Goal: Task Accomplishment & Management: Use online tool/utility

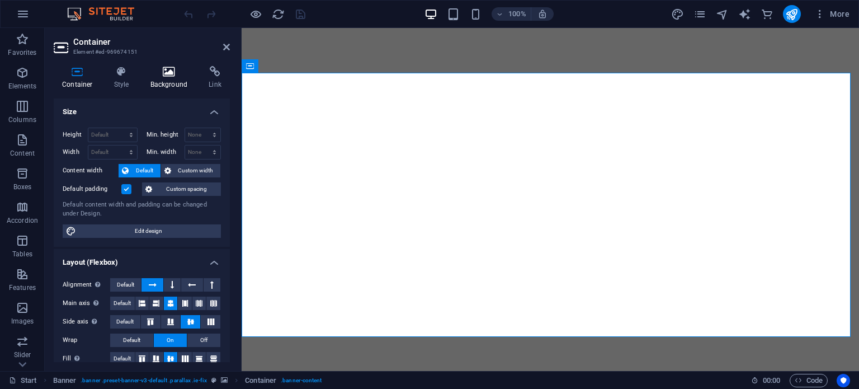
click at [175, 83] on h4 "Background" at bounding box center [171, 77] width 59 height 23
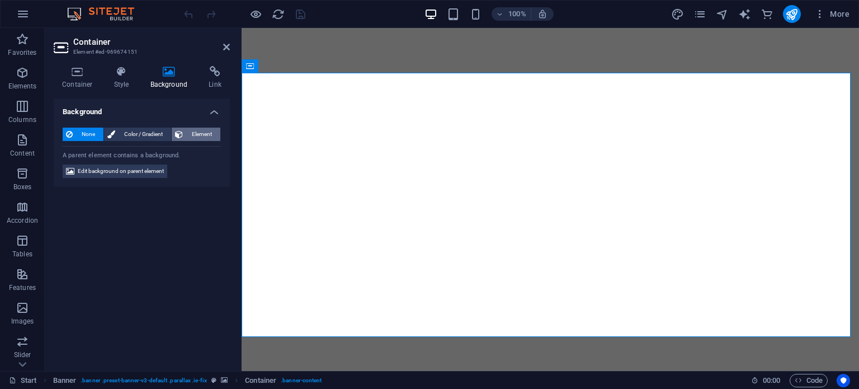
click at [198, 129] on span "Element" at bounding box center [201, 134] width 31 height 13
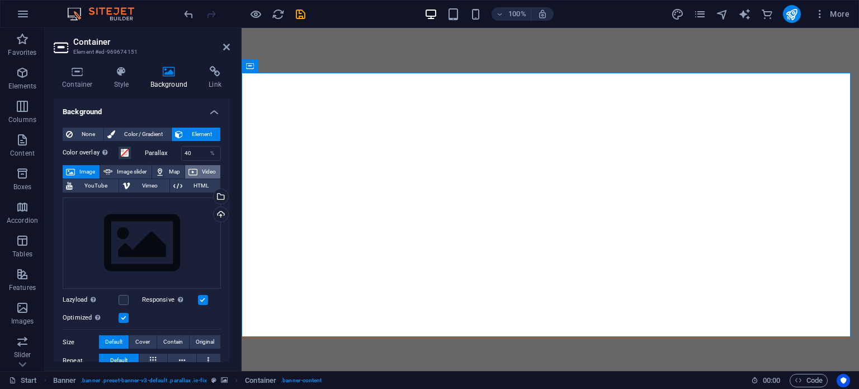
click at [197, 170] on button "Video" at bounding box center [202, 171] width 35 height 13
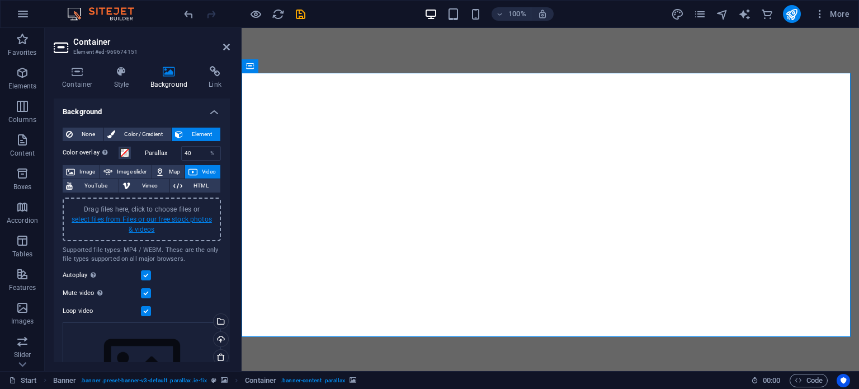
click at [150, 224] on link "select files from Files or our free stock photos & videos" at bounding box center [142, 224] width 140 height 18
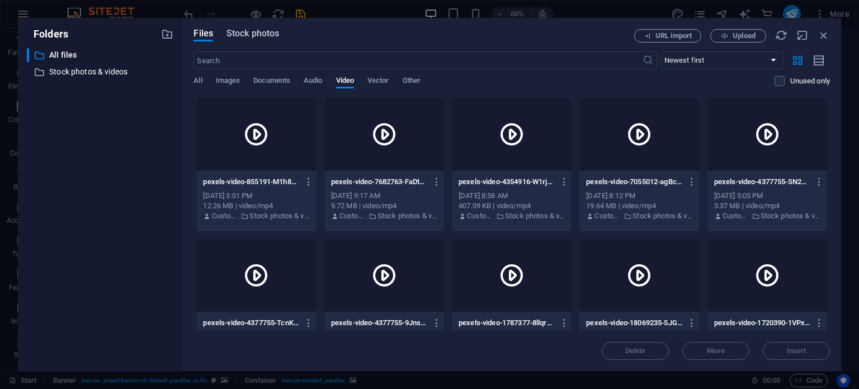
click at [255, 37] on span "Stock photos" at bounding box center [253, 33] width 53 height 13
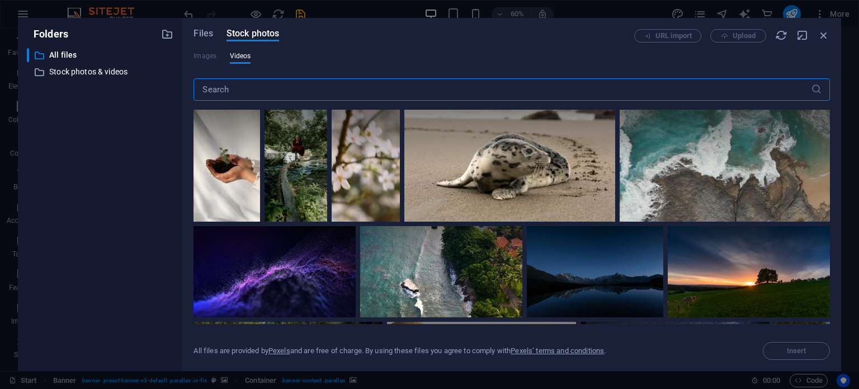
click at [299, 90] on input "text" at bounding box center [502, 89] width 617 height 22
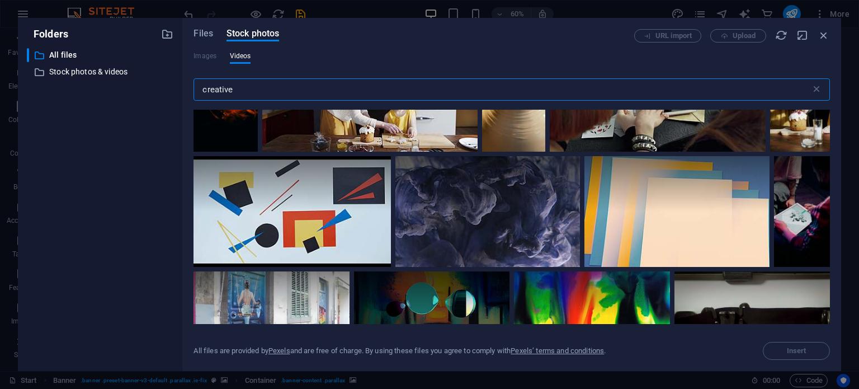
scroll to position [1419, 0]
type input "creative"
click at [304, 226] on video "Your browser does not support the video tag." at bounding box center [292, 211] width 197 height 111
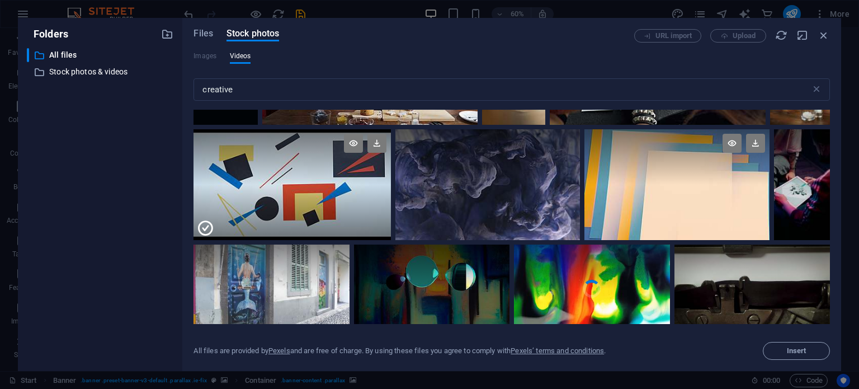
scroll to position [1441, 0]
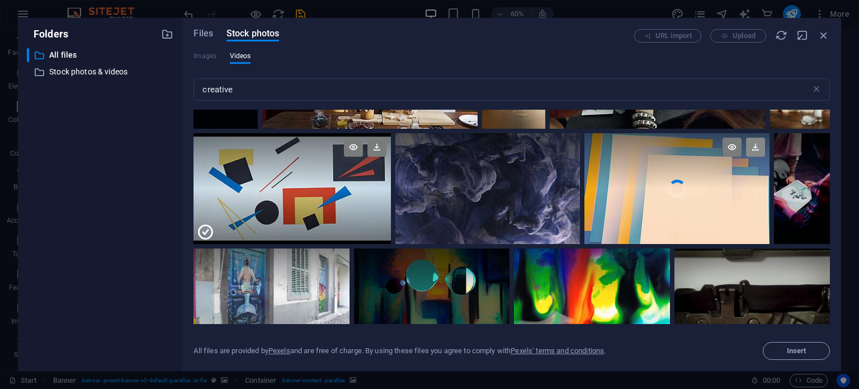
click at [749, 139] on icon at bounding box center [755, 147] width 19 height 19
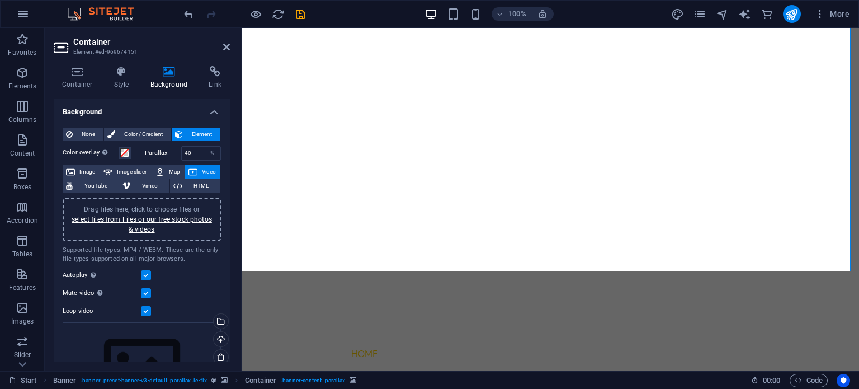
scroll to position [0, 0]
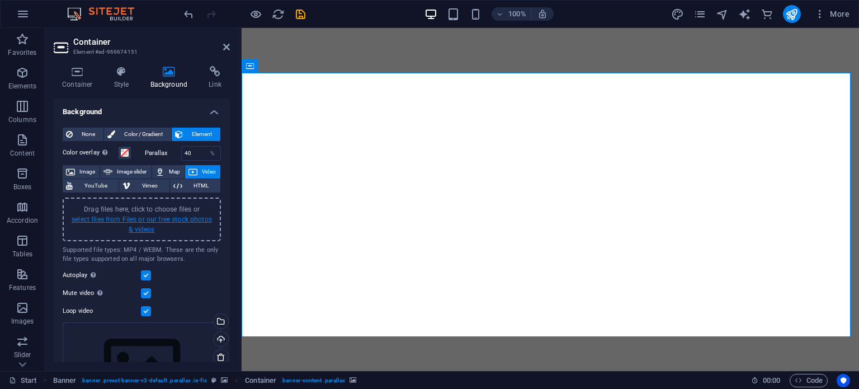
click at [168, 219] on link "select files from Files or our free stock photos & videos" at bounding box center [142, 224] width 140 height 18
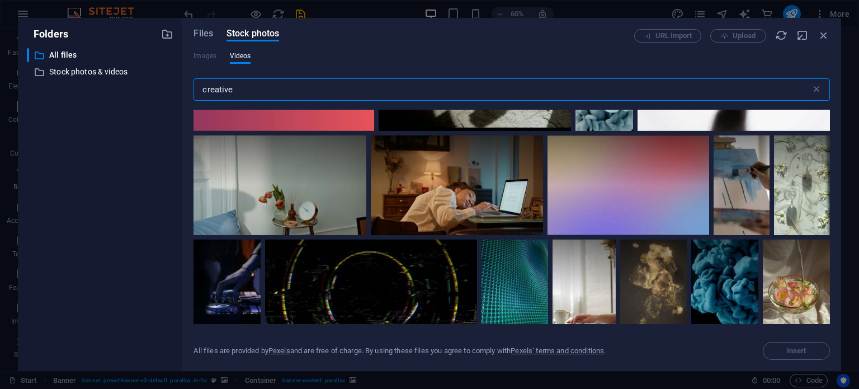
scroll to position [4945, 0]
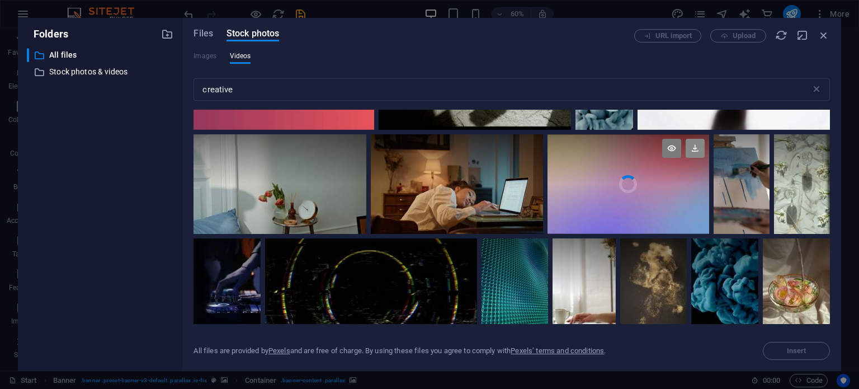
click at [693, 139] on icon at bounding box center [695, 148] width 19 height 19
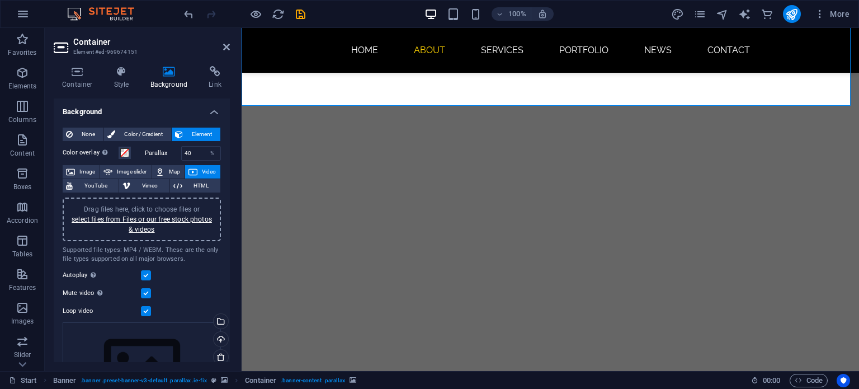
scroll to position [253, 0]
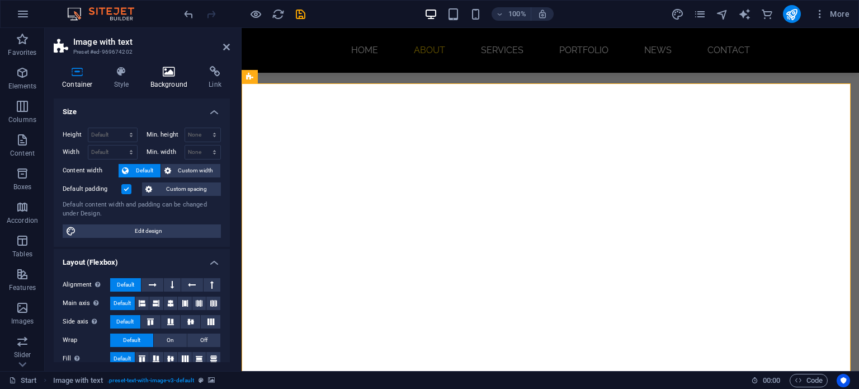
click at [173, 76] on icon at bounding box center [169, 71] width 54 height 11
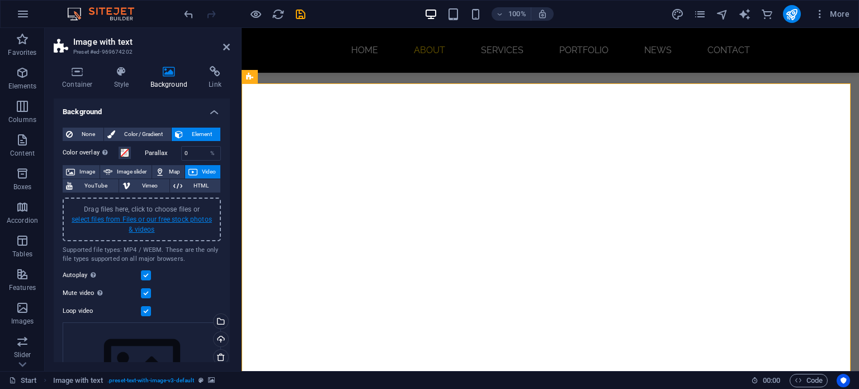
click at [138, 225] on link "select files from Files or our free stock photos & videos" at bounding box center [142, 224] width 140 height 18
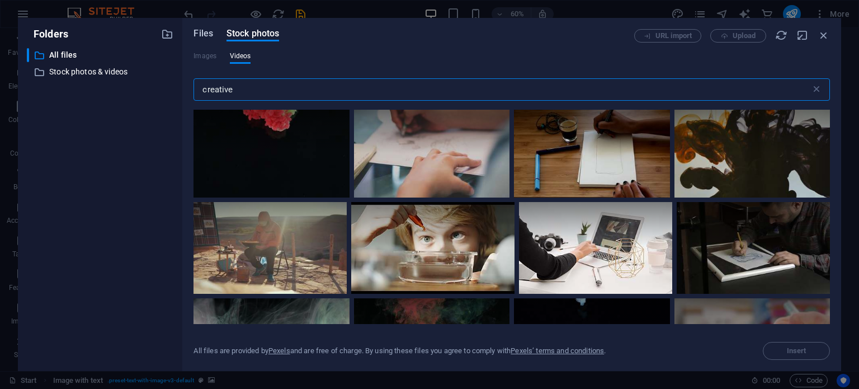
click at [201, 38] on span "Files" at bounding box center [204, 33] width 20 height 13
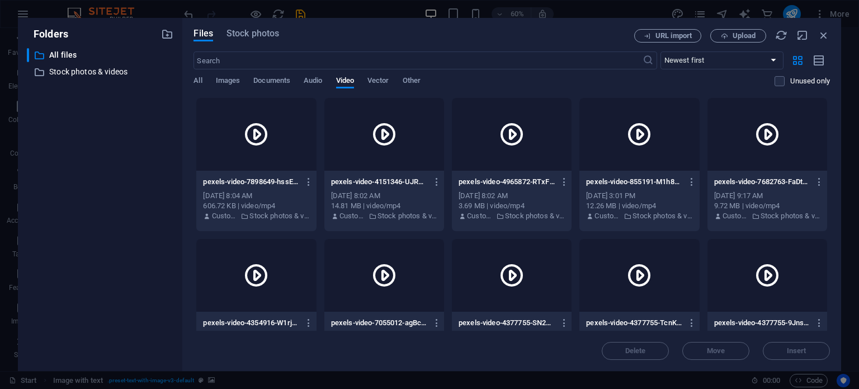
click at [272, 148] on div at bounding box center [256, 134] width 120 height 73
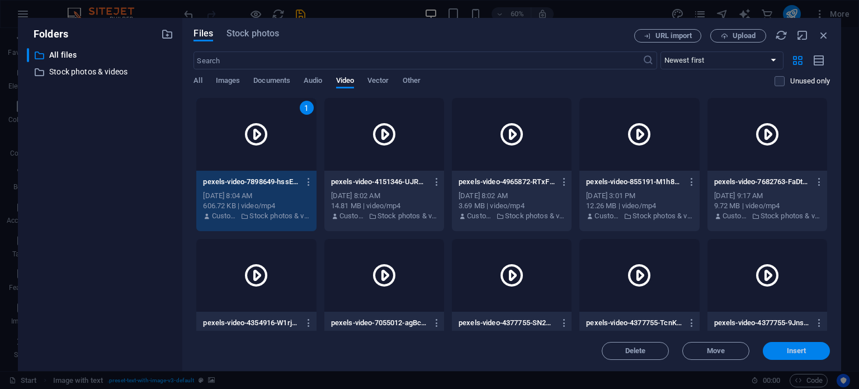
click at [804, 348] on span "Insert" at bounding box center [797, 350] width 20 height 7
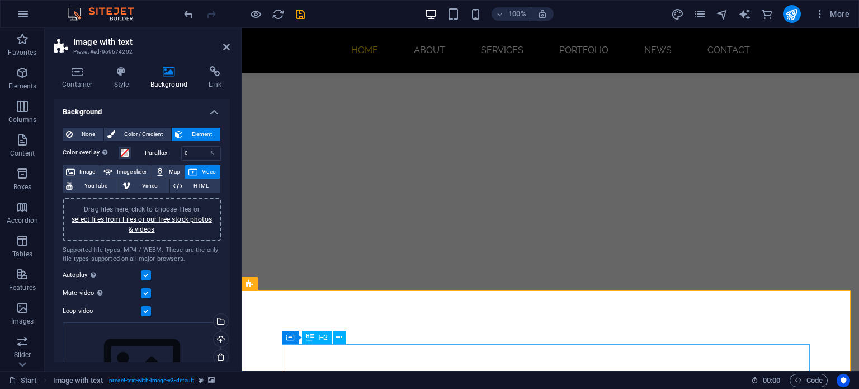
scroll to position [46, 0]
click at [227, 49] on icon at bounding box center [226, 47] width 7 height 9
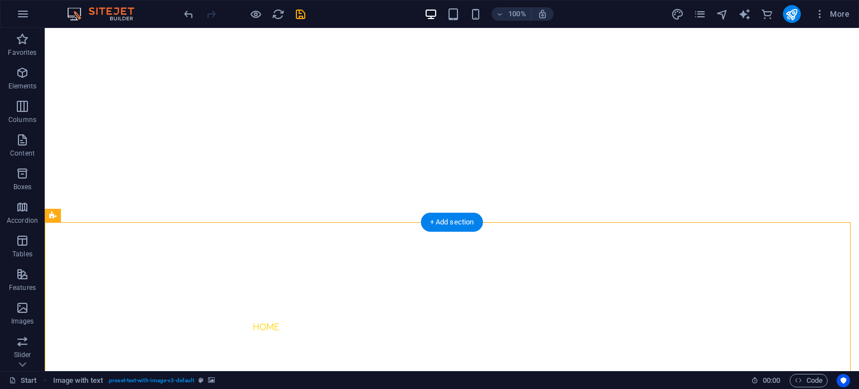
scroll to position [0, 0]
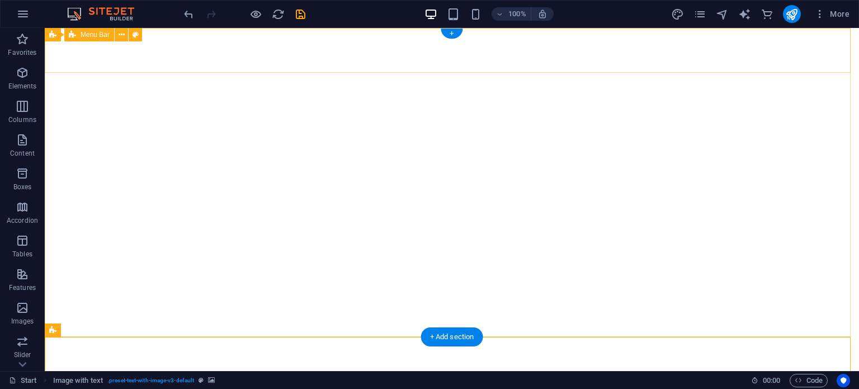
click at [748, 363] on div "Home About Services Portfolio News Contact Menu" at bounding box center [452, 385] width 814 height 45
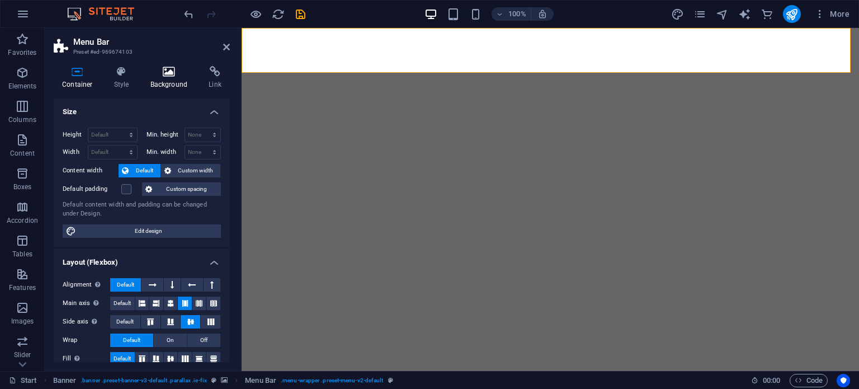
click at [163, 81] on h4 "Background" at bounding box center [171, 77] width 59 height 23
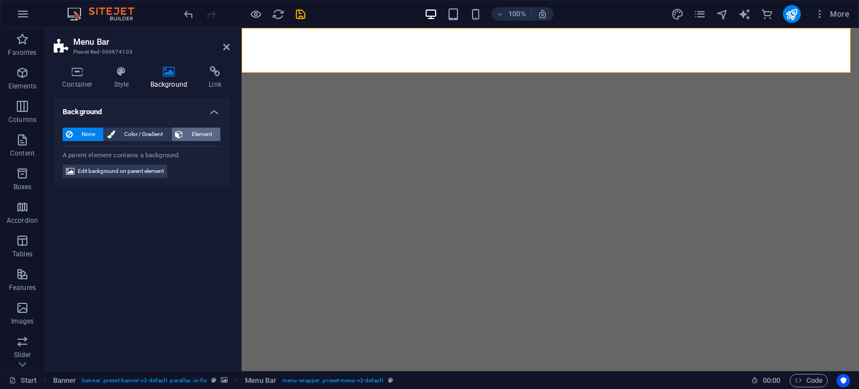
click at [188, 128] on span "Element" at bounding box center [201, 134] width 31 height 13
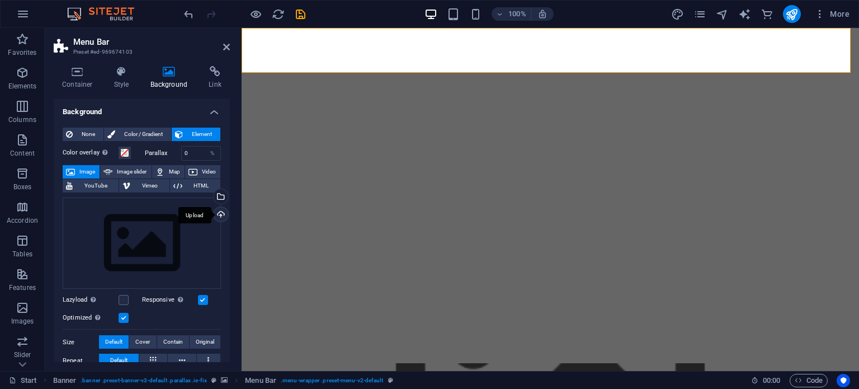
click at [218, 209] on div "Upload" at bounding box center [219, 215] width 17 height 17
click at [208, 174] on span "Video" at bounding box center [209, 171] width 16 height 13
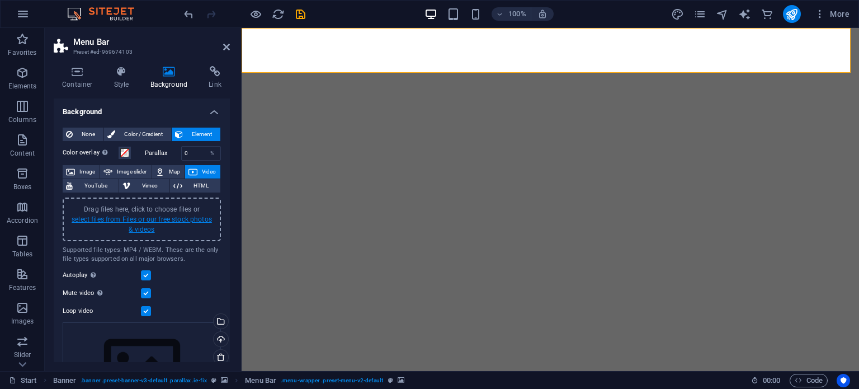
click at [139, 225] on link "select files from Files or our free stock photos & videos" at bounding box center [142, 224] width 140 height 18
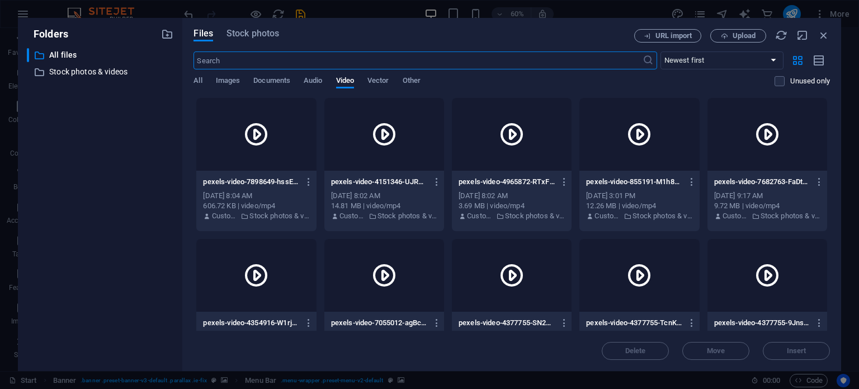
click at [237, 156] on div at bounding box center [256, 134] width 120 height 73
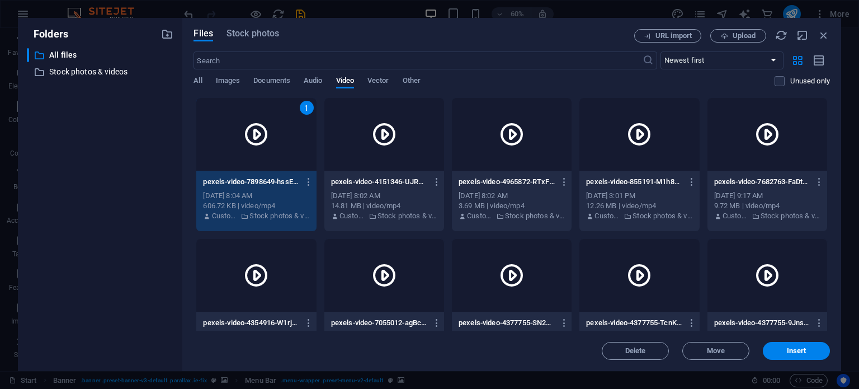
click at [237, 156] on div "1" at bounding box center [256, 134] width 120 height 73
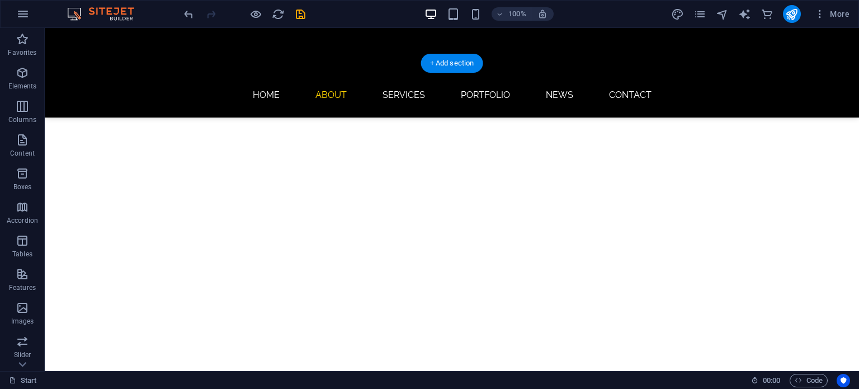
scroll to position [271, 0]
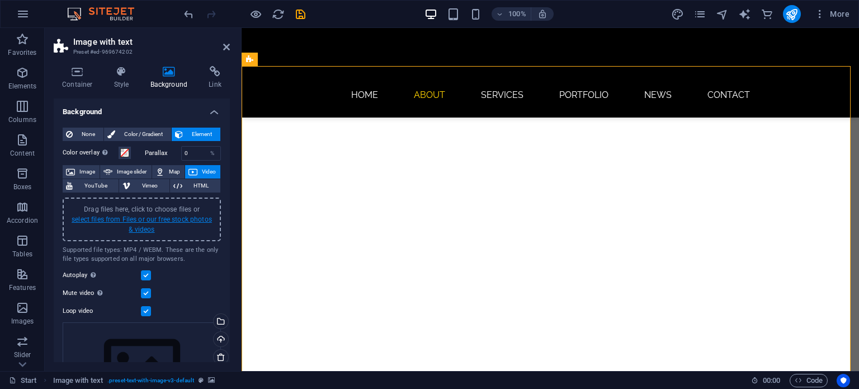
click at [138, 229] on link "select files from Files or our free stock photos & videos" at bounding box center [142, 224] width 140 height 18
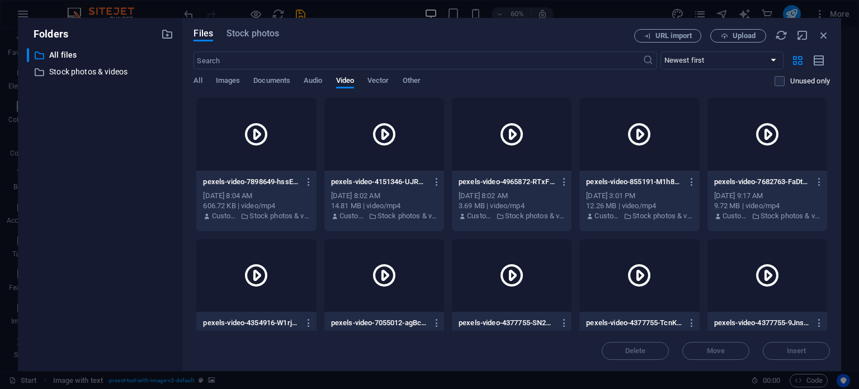
click at [382, 138] on icon at bounding box center [384, 134] width 27 height 27
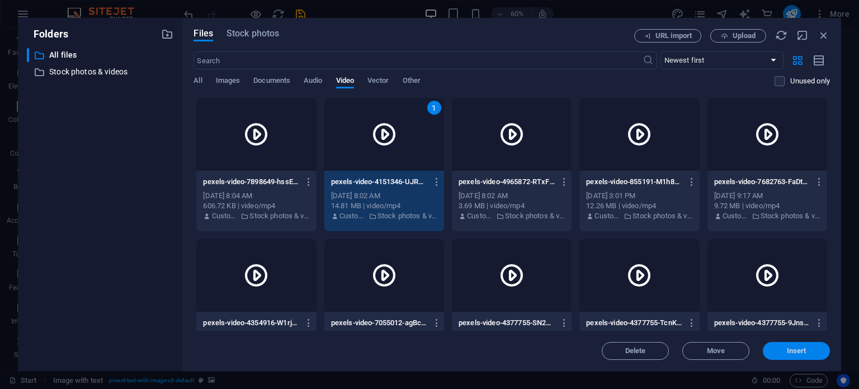
click at [780, 346] on button "Insert" at bounding box center [796, 351] width 67 height 18
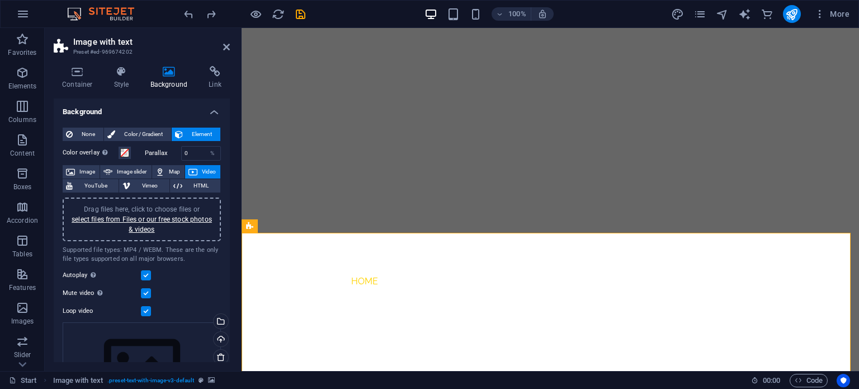
scroll to position [0, 0]
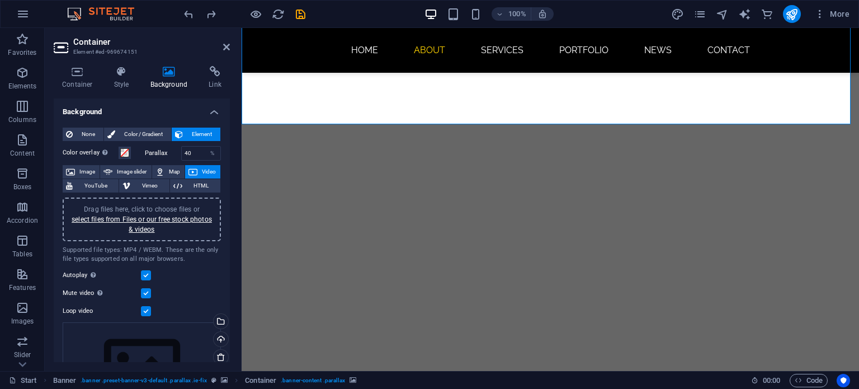
scroll to position [214, 0]
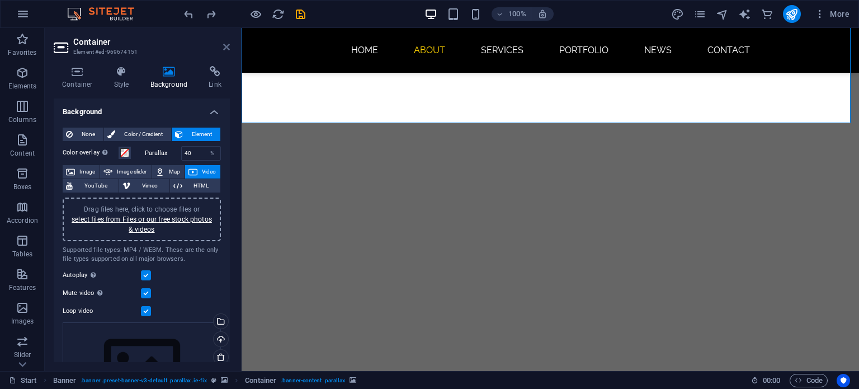
click at [223, 45] on icon at bounding box center [226, 47] width 7 height 9
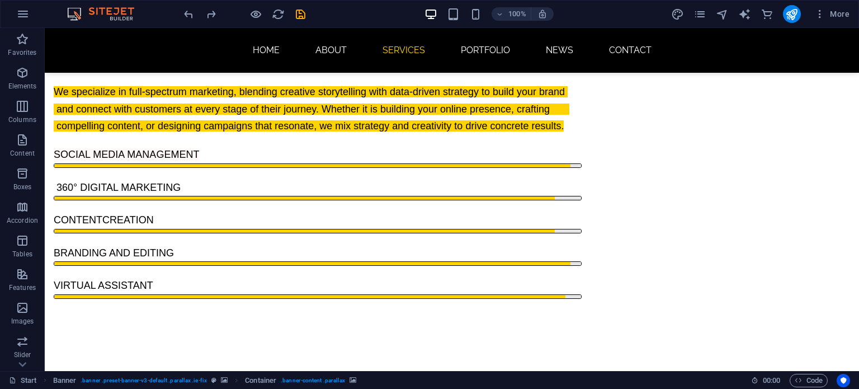
scroll to position [1504, 0]
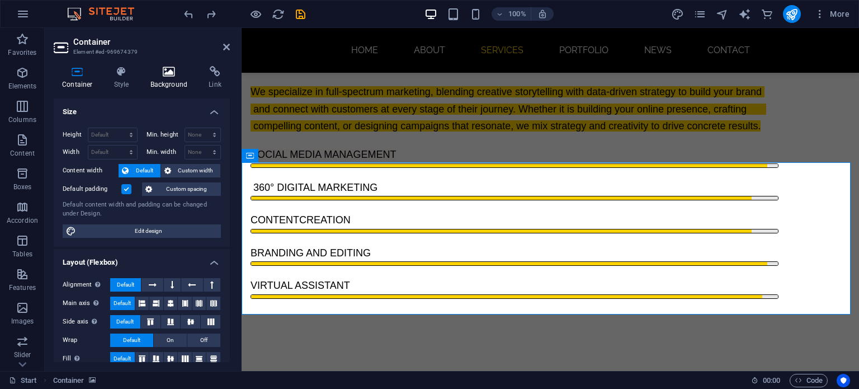
click at [175, 71] on icon at bounding box center [169, 71] width 54 height 11
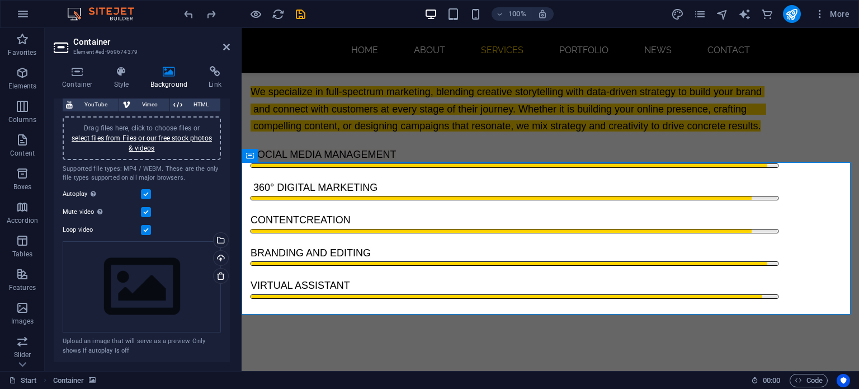
scroll to position [0, 0]
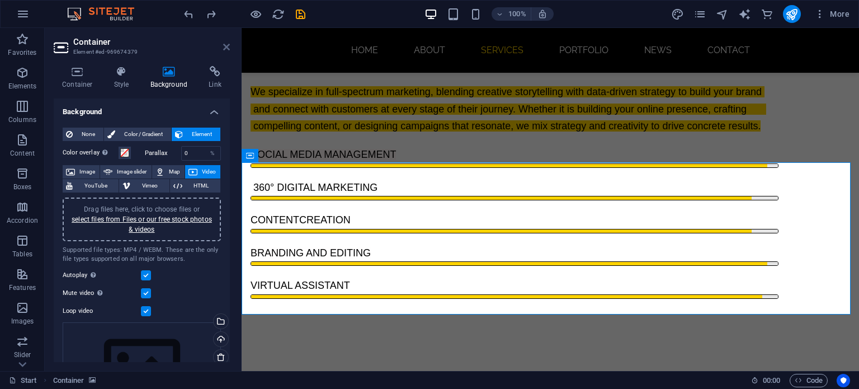
click at [228, 43] on icon at bounding box center [226, 47] width 7 height 9
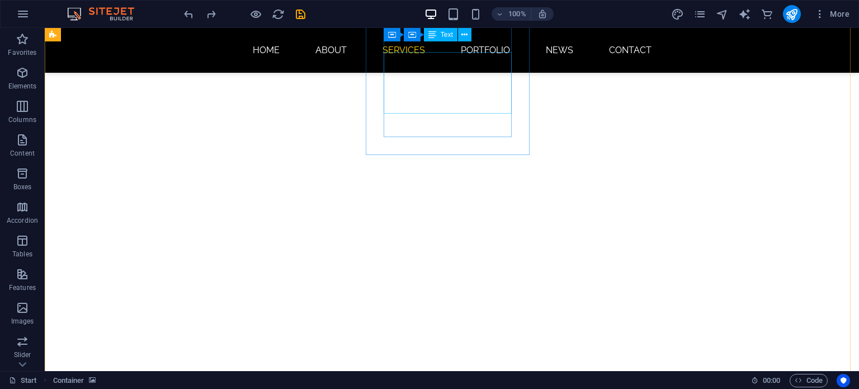
scroll to position [1018, 0]
